Goal: Check status: Check status

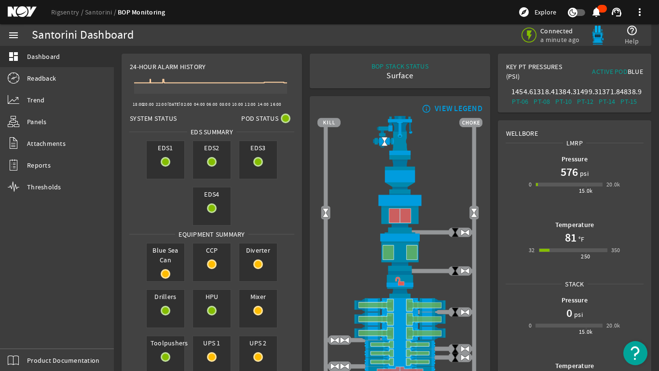
scroll to position [48, 0]
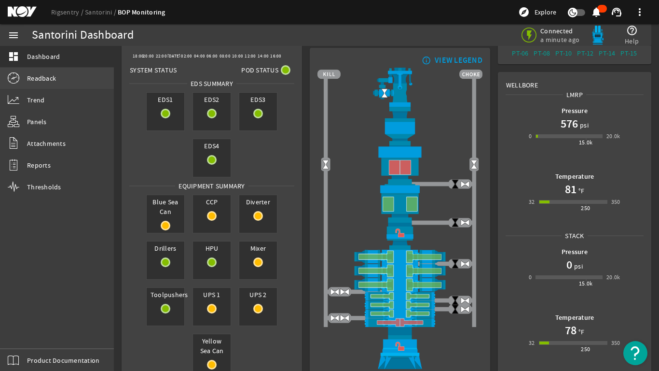
click at [34, 69] on link "Readback" at bounding box center [57, 78] width 114 height 21
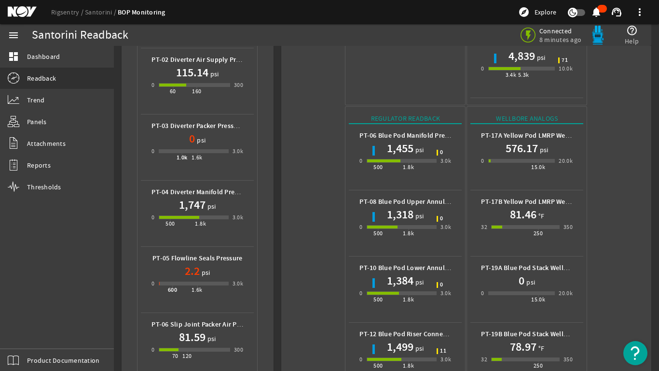
scroll to position [386, 0]
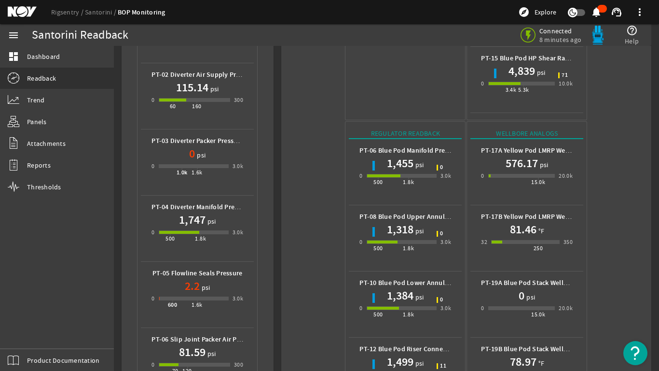
click at [524, 155] on h1 "576.17" at bounding box center [522, 162] width 32 height 15
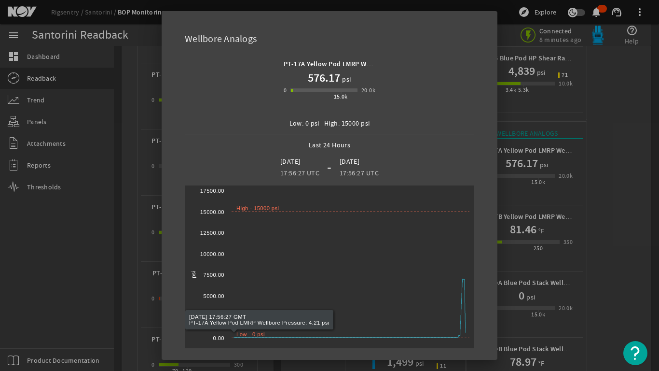
click at [75, 265] on div at bounding box center [329, 185] width 659 height 371
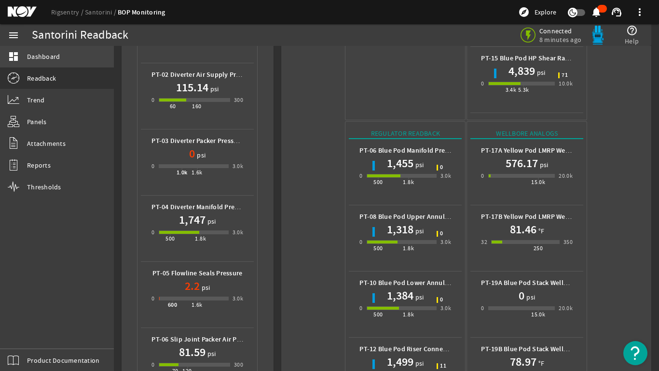
click at [29, 56] on span "Dashboard" at bounding box center [43, 57] width 33 height 10
click at [41, 56] on span "Dashboard" at bounding box center [43, 57] width 33 height 10
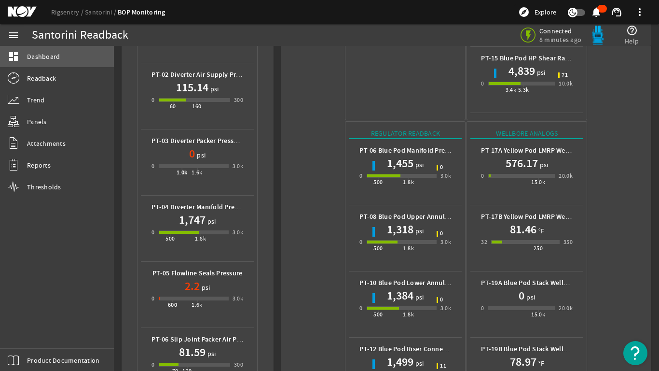
click at [41, 56] on span "Dashboard" at bounding box center [43, 57] width 33 height 10
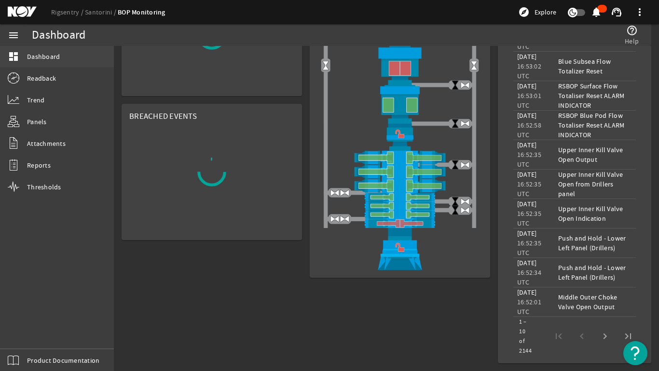
scroll to position [248, 0]
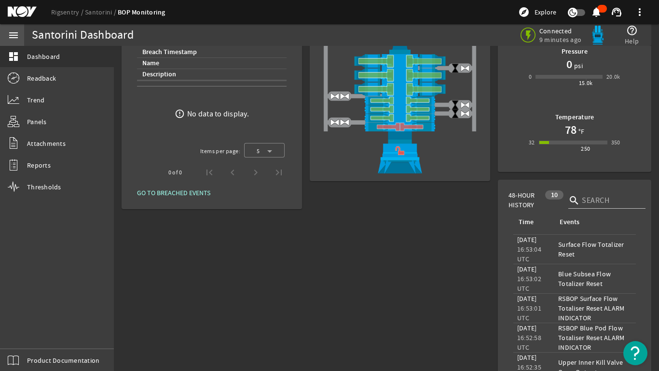
click at [7, 34] on div "menu" at bounding box center [13, 35] width 27 height 22
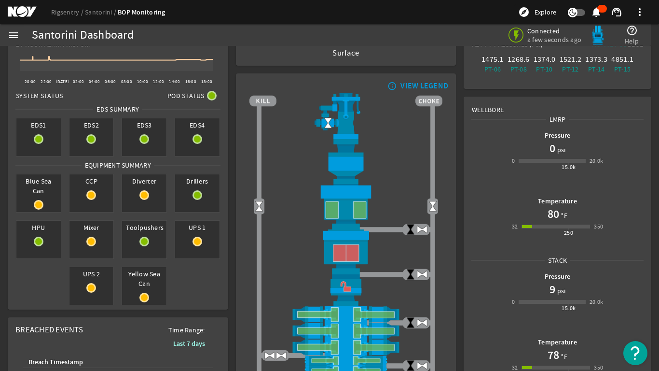
scroll to position [0, 0]
